Goal: Browse casually

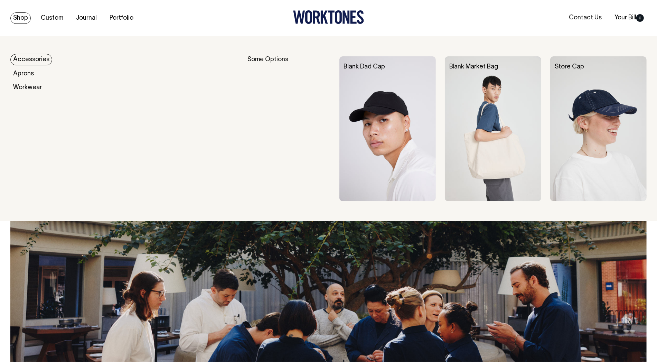
click at [16, 15] on link "Shop" at bounding box center [20, 17] width 20 height 11
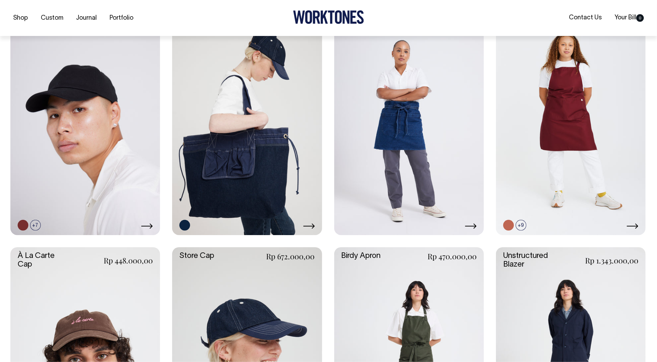
scroll to position [194, 0]
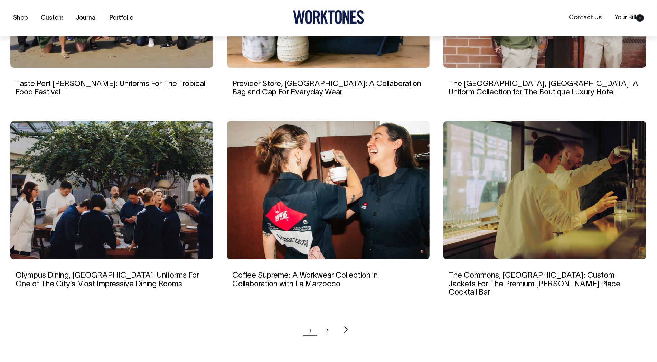
scroll to position [556, 0]
